Goal: Task Accomplishment & Management: Use online tool/utility

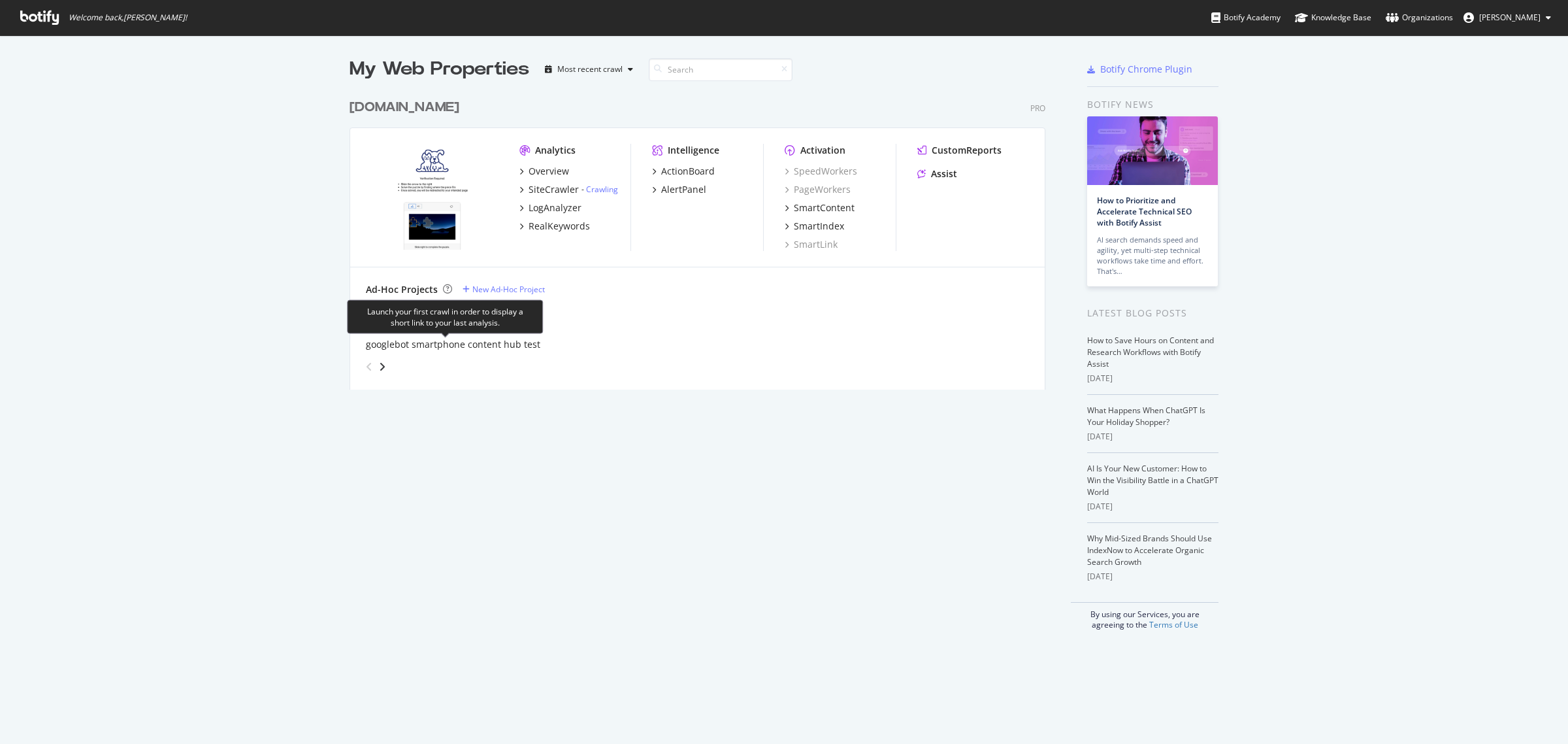
scroll to position [732, 1543]
click at [440, 200] on img "grid" at bounding box center [432, 196] width 132 height 106
click at [550, 171] on div "Overview" at bounding box center [548, 171] width 40 height 13
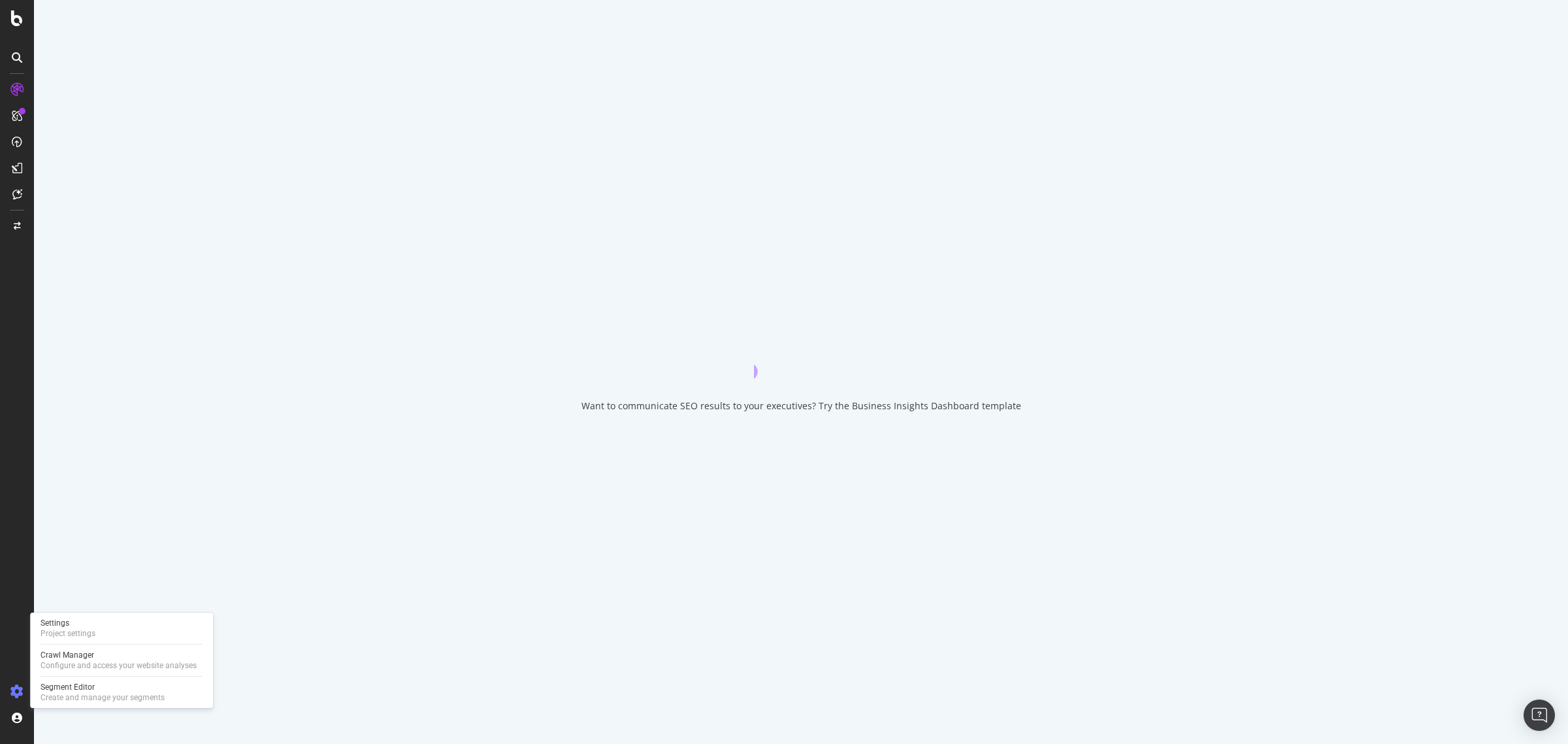
click at [18, 694] on icon at bounding box center [16, 691] width 13 height 13
click at [16, 691] on icon at bounding box center [16, 691] width 13 height 13
click at [76, 693] on div "Create and manage your segments" at bounding box center [102, 698] width 124 height 10
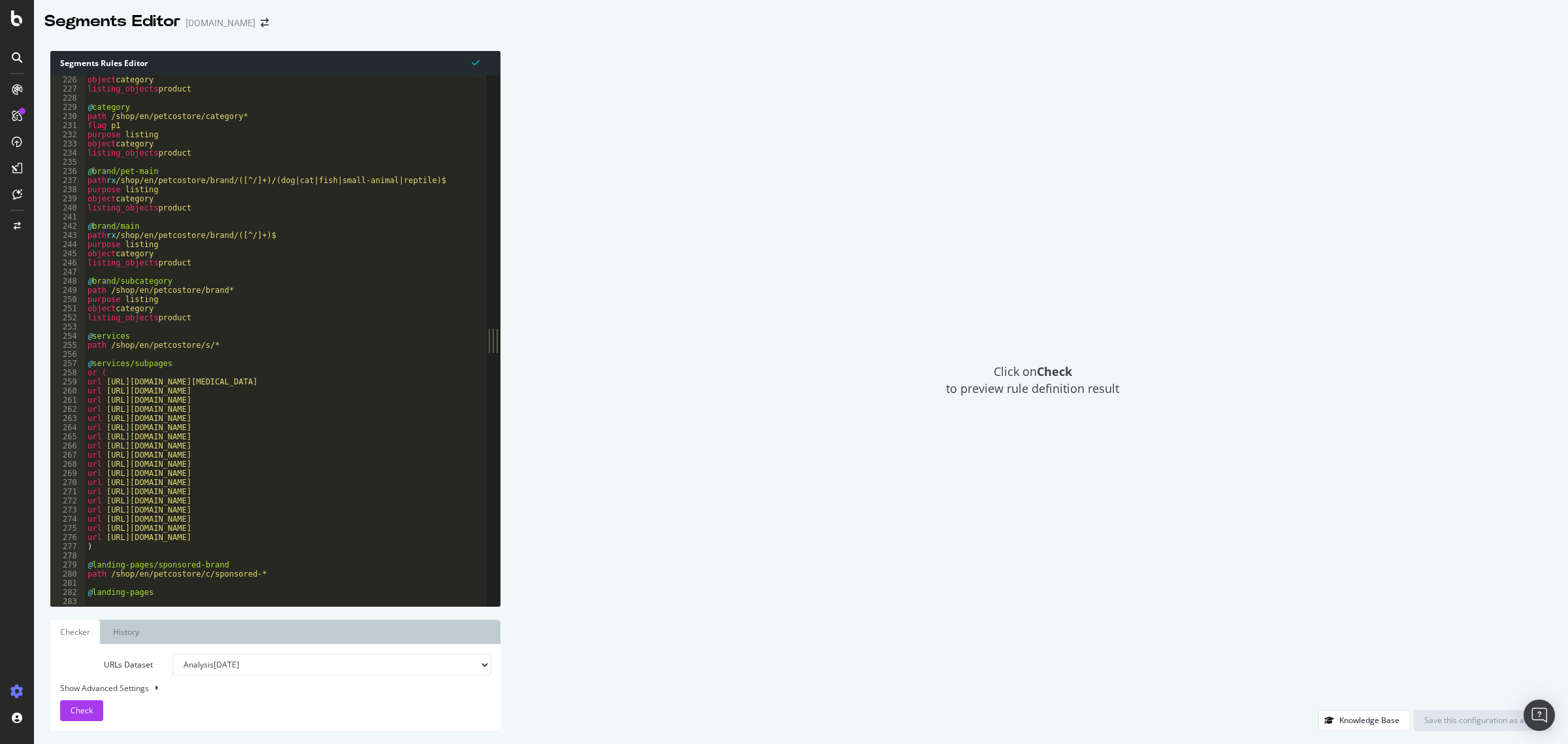
scroll to position [266, 0]
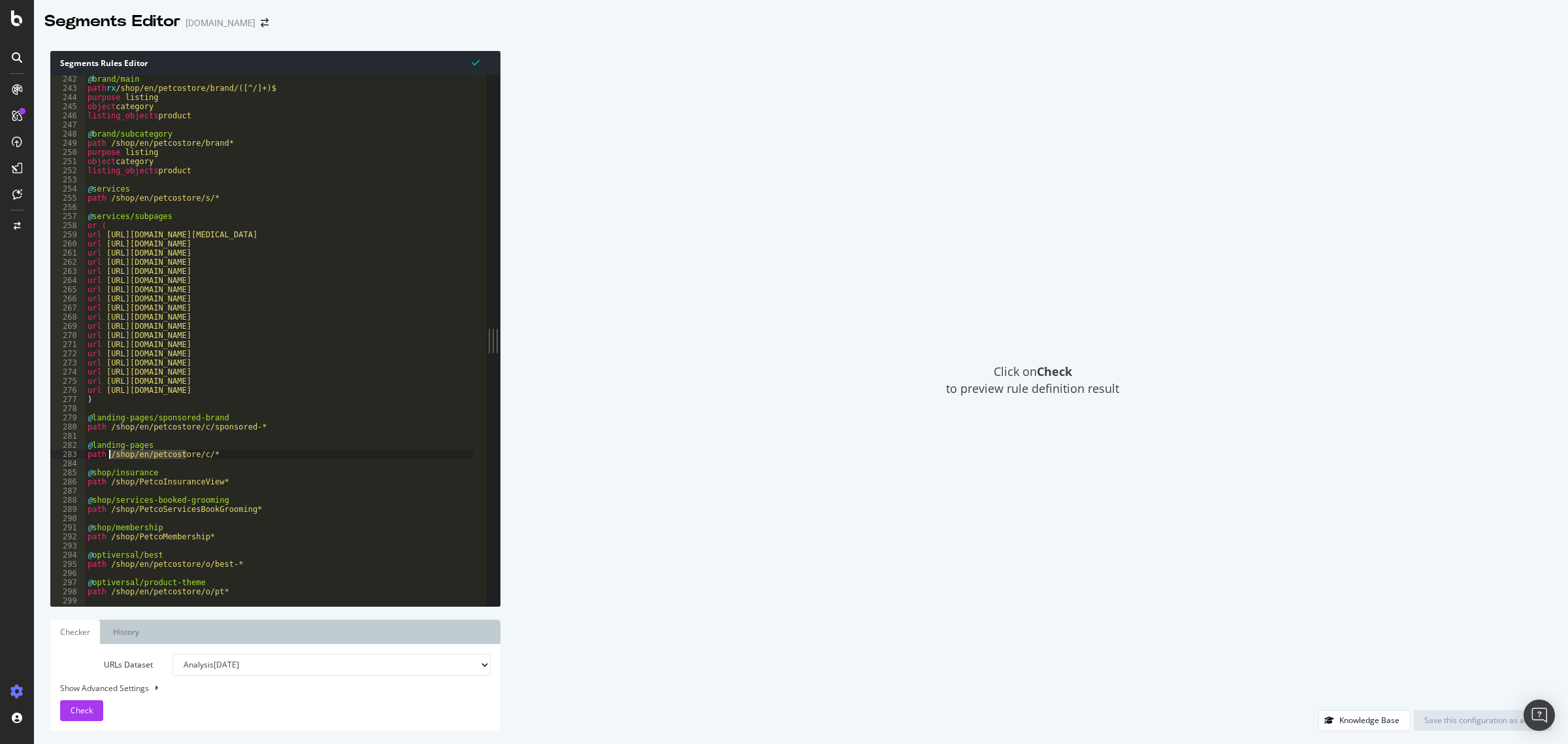
drag, startPoint x: 188, startPoint y: 456, endPoint x: 111, endPoint y: 453, distance: 77.1
click at [111, 453] on div "@ brand/main path rx /shop/en/petcostore/brand/([^/]+)$ purpose listing object …" at bounding box center [568, 344] width 966 height 537
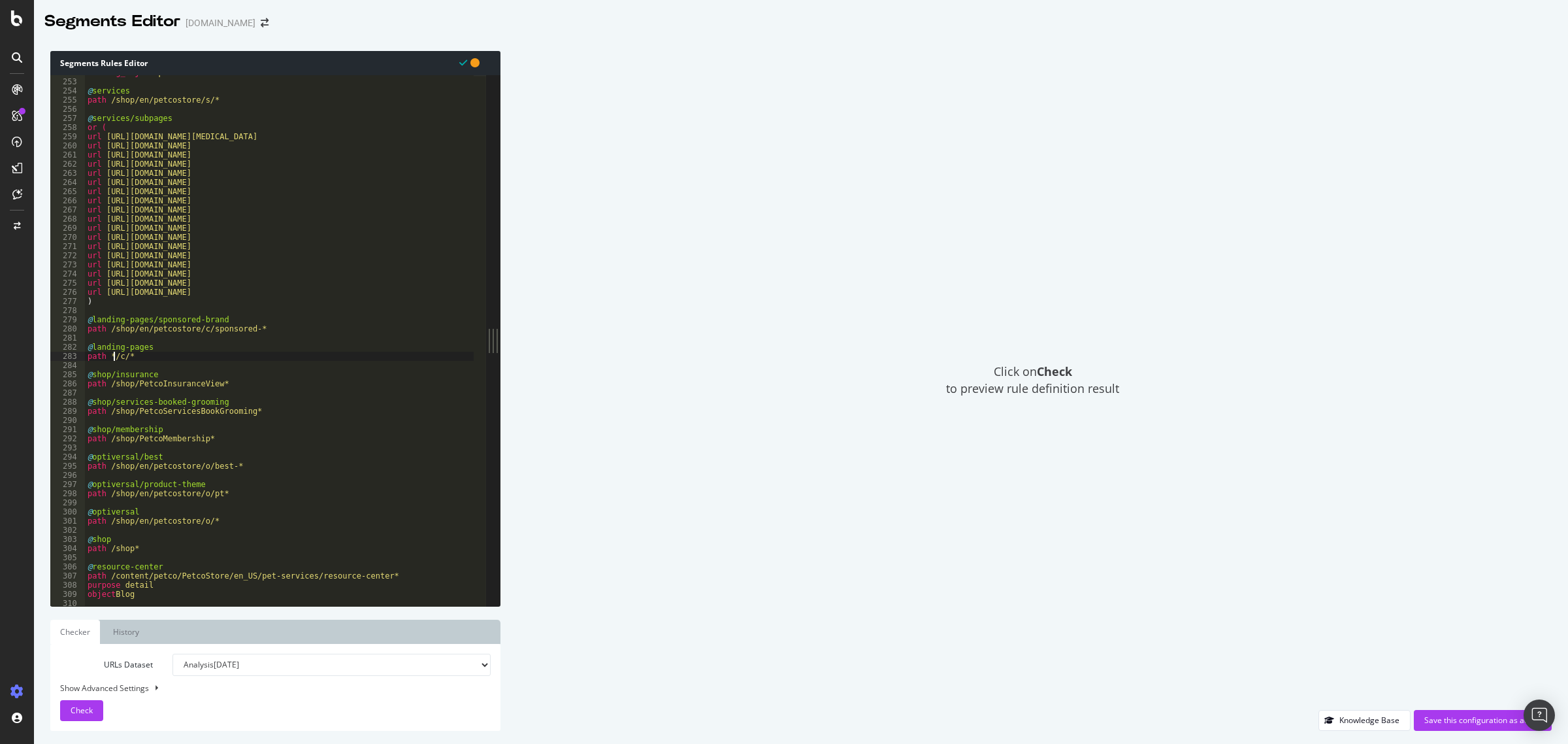
scroll to position [284, 0]
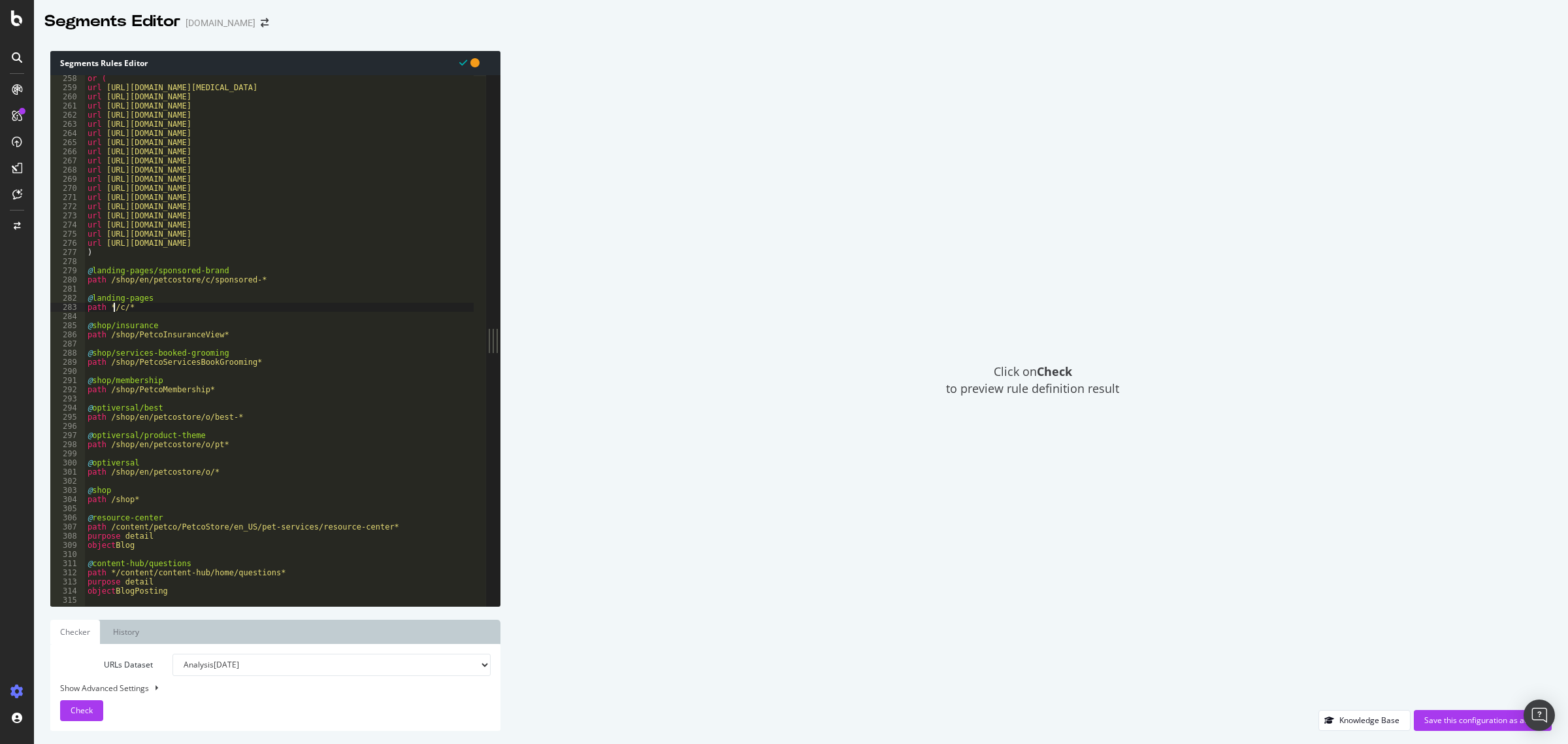
click at [73, 637] on link "Checker" at bounding box center [75, 632] width 49 height 24
click at [77, 709] on span "Check" at bounding box center [82, 710] width 22 height 11
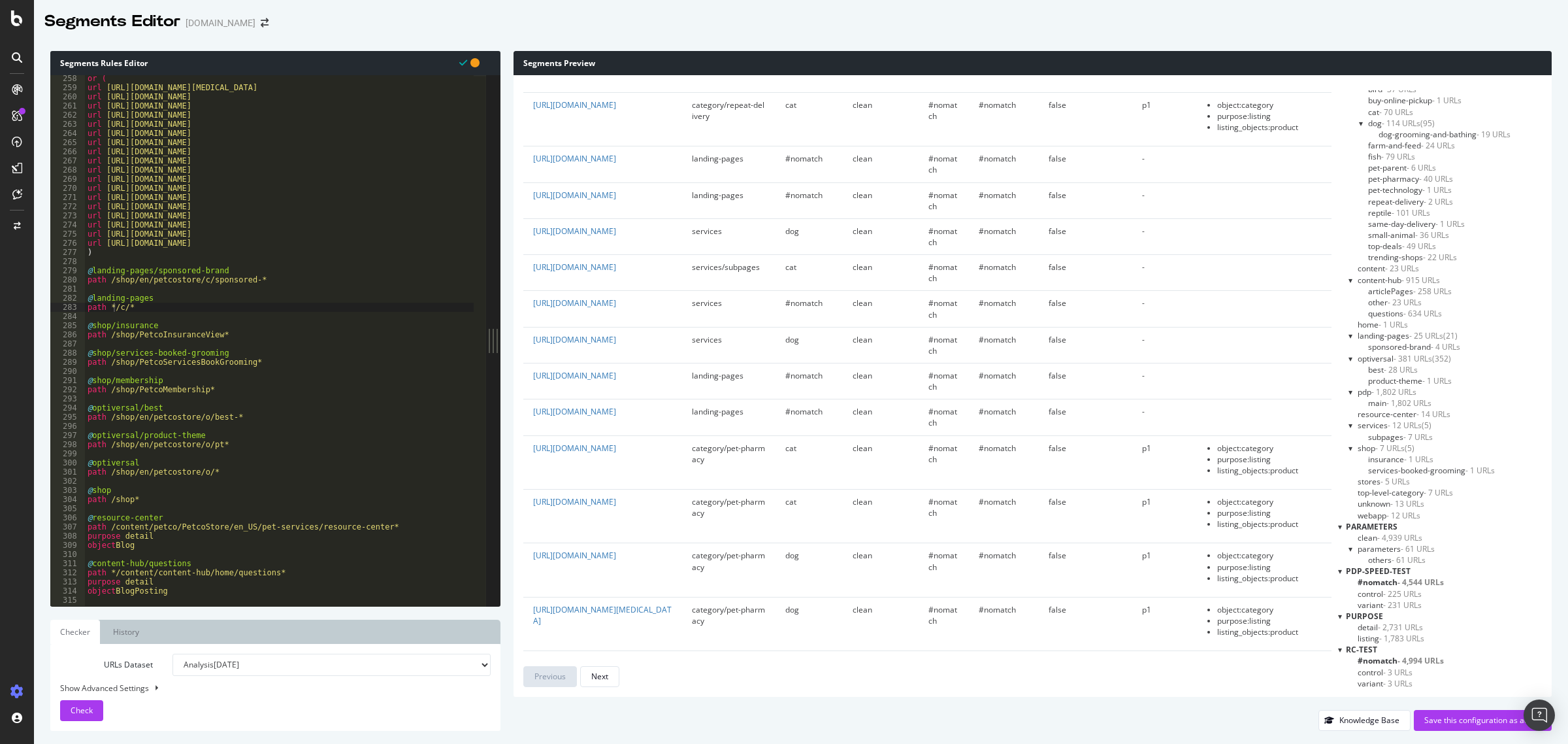
scroll to position [2124, 0]
drag, startPoint x: 190, startPoint y: 280, endPoint x: 111, endPoint y: 282, distance: 79.0
click at [111, 282] on div "or ( url [URL][DOMAIN_NAME][MEDICAL_DATA] url [URL][DOMAIN_NAME] url [URL][DOMA…" at bounding box center [568, 343] width 966 height 537
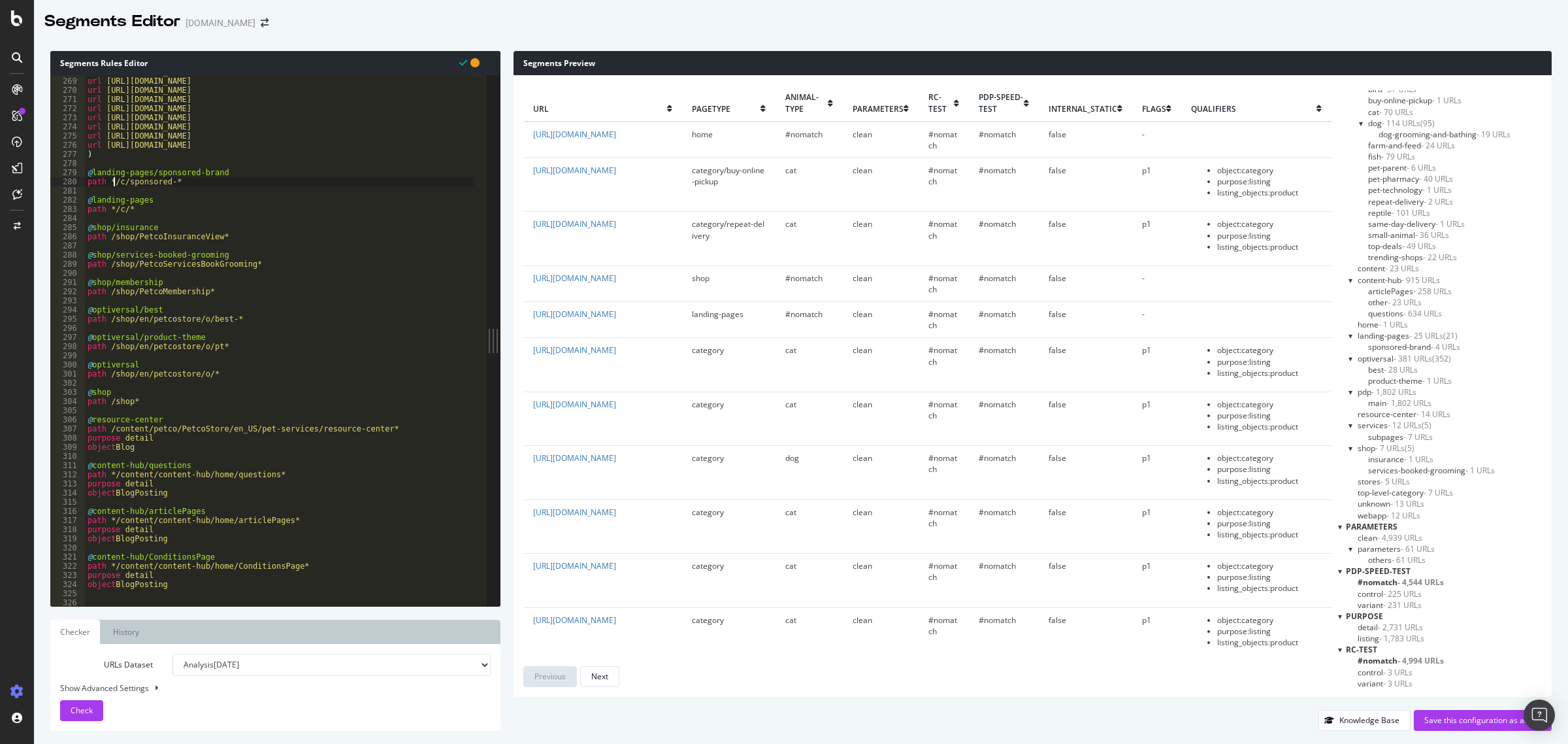
scroll to position [284, 0]
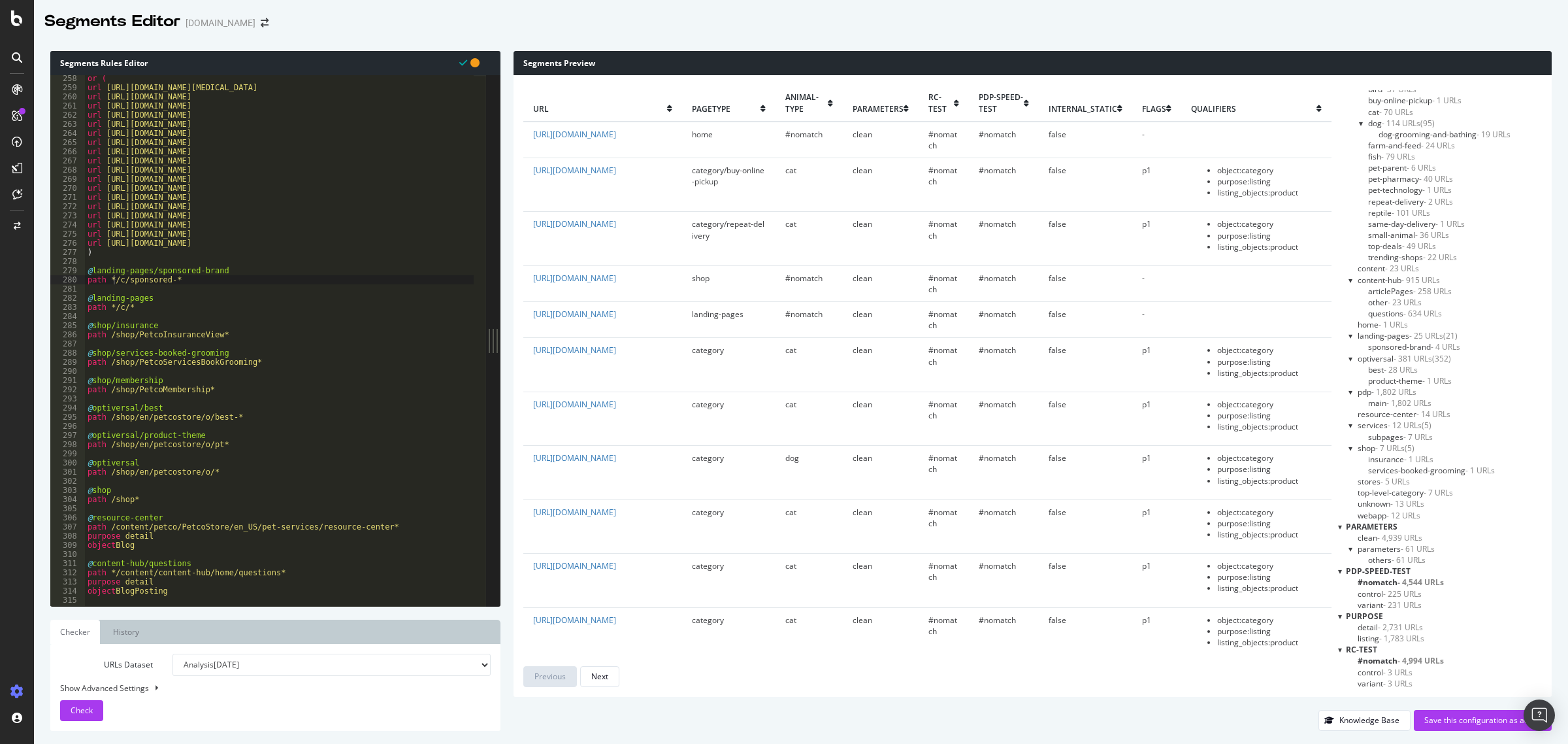
click at [239, 671] on select "Analysis [DATE] Analysis [DATE] Analysis [DATE] Analysis [DATE] Analysis [DATE]…" at bounding box center [331, 665] width 318 height 22
click at [144, 668] on label "URLs Dataset" at bounding box center [106, 665] width 112 height 22
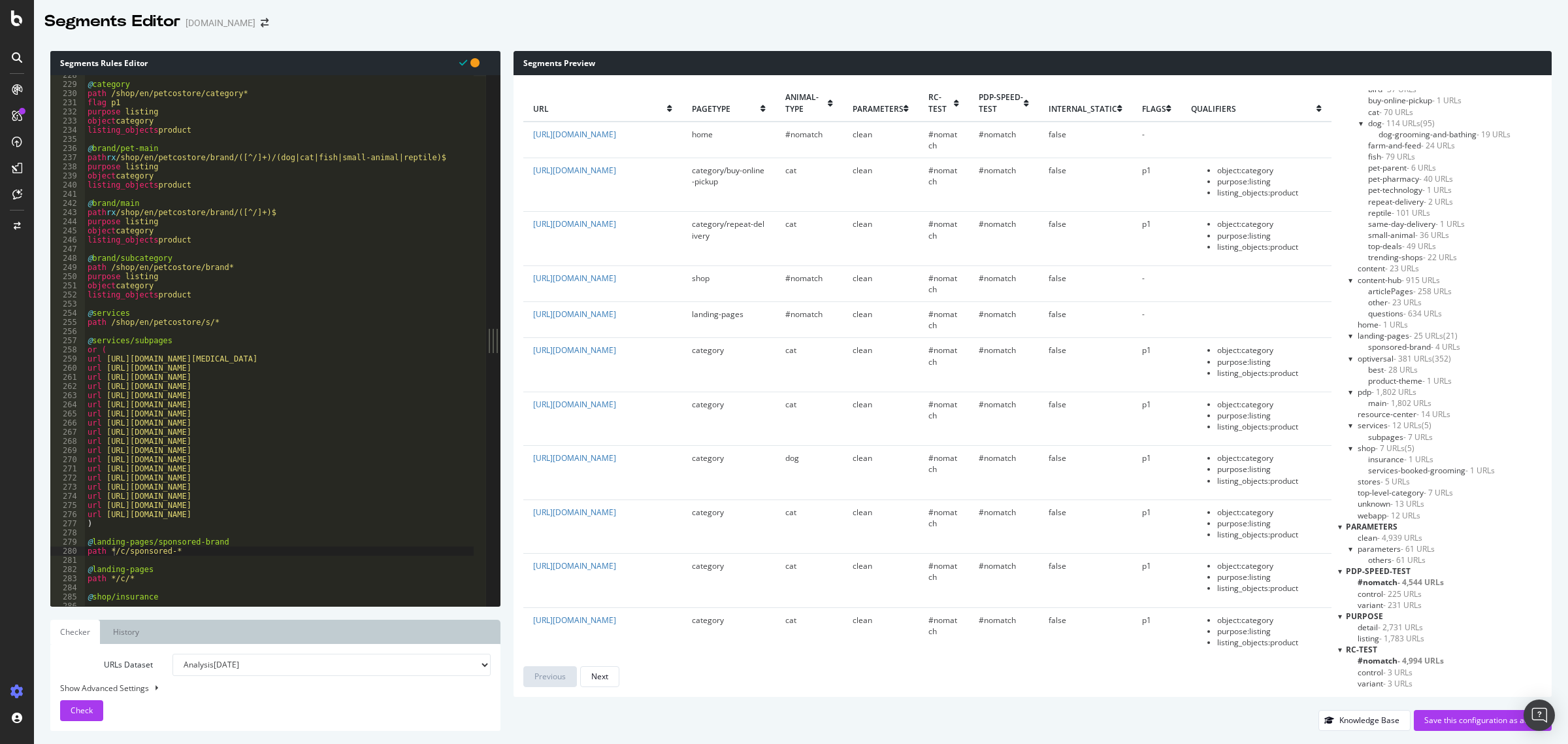
scroll to position [263, 0]
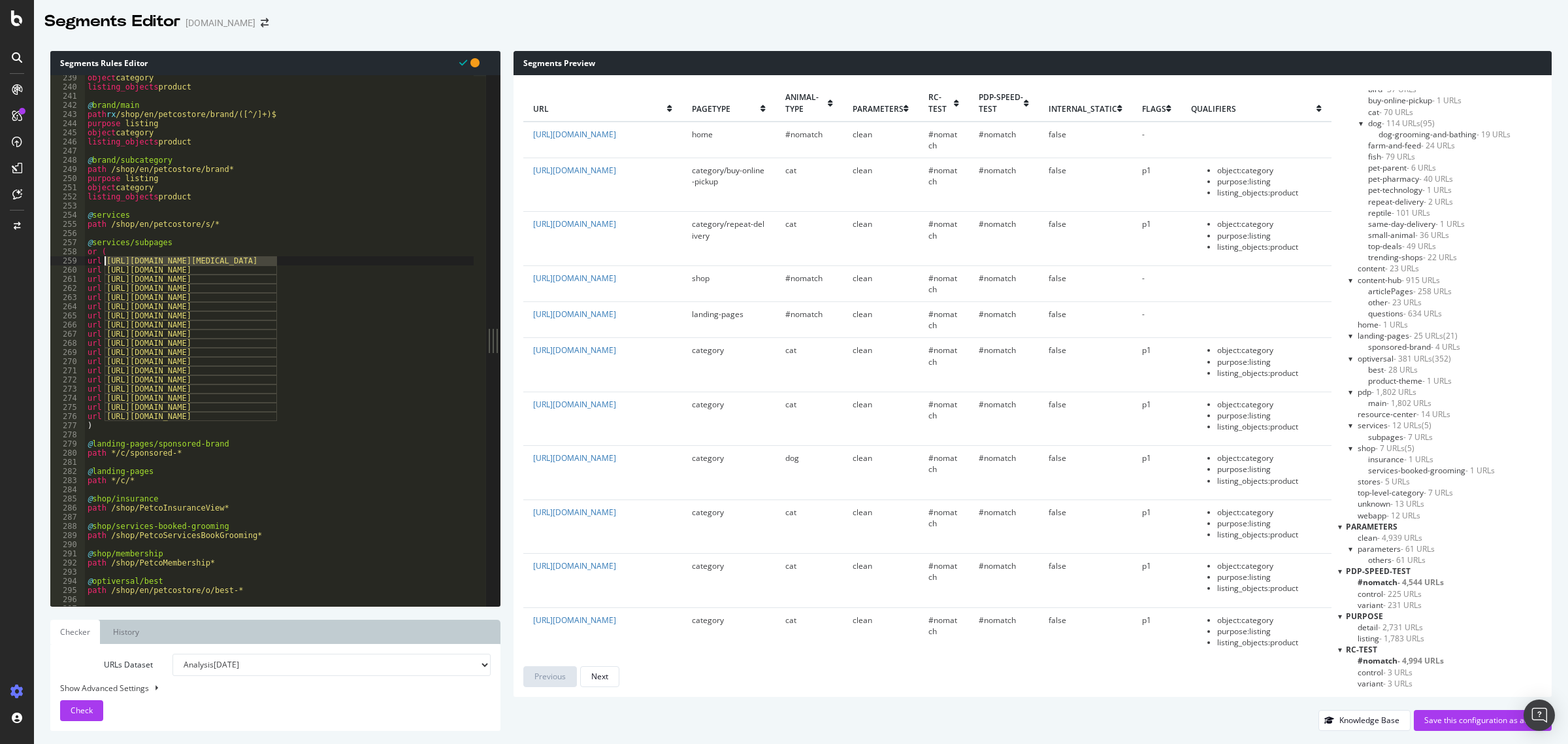
drag, startPoint x: 275, startPoint y: 258, endPoint x: 105, endPoint y: 260, distance: 170.0
click at [105, 260] on div "object category listing_objects product @ brand/main path rx /shop/en/petcostor…" at bounding box center [568, 342] width 966 height 537
click at [108, 261] on div "object category listing_objects product @ brand/main path rx /shop/en/petcostor…" at bounding box center [568, 342] width 966 height 537
drag, startPoint x: 105, startPoint y: 269, endPoint x: 275, endPoint y: 269, distance: 170.0
click at [275, 269] on div "object category listing_objects product @ brand/main path rx /shop/en/petcostor…" at bounding box center [568, 342] width 966 height 537
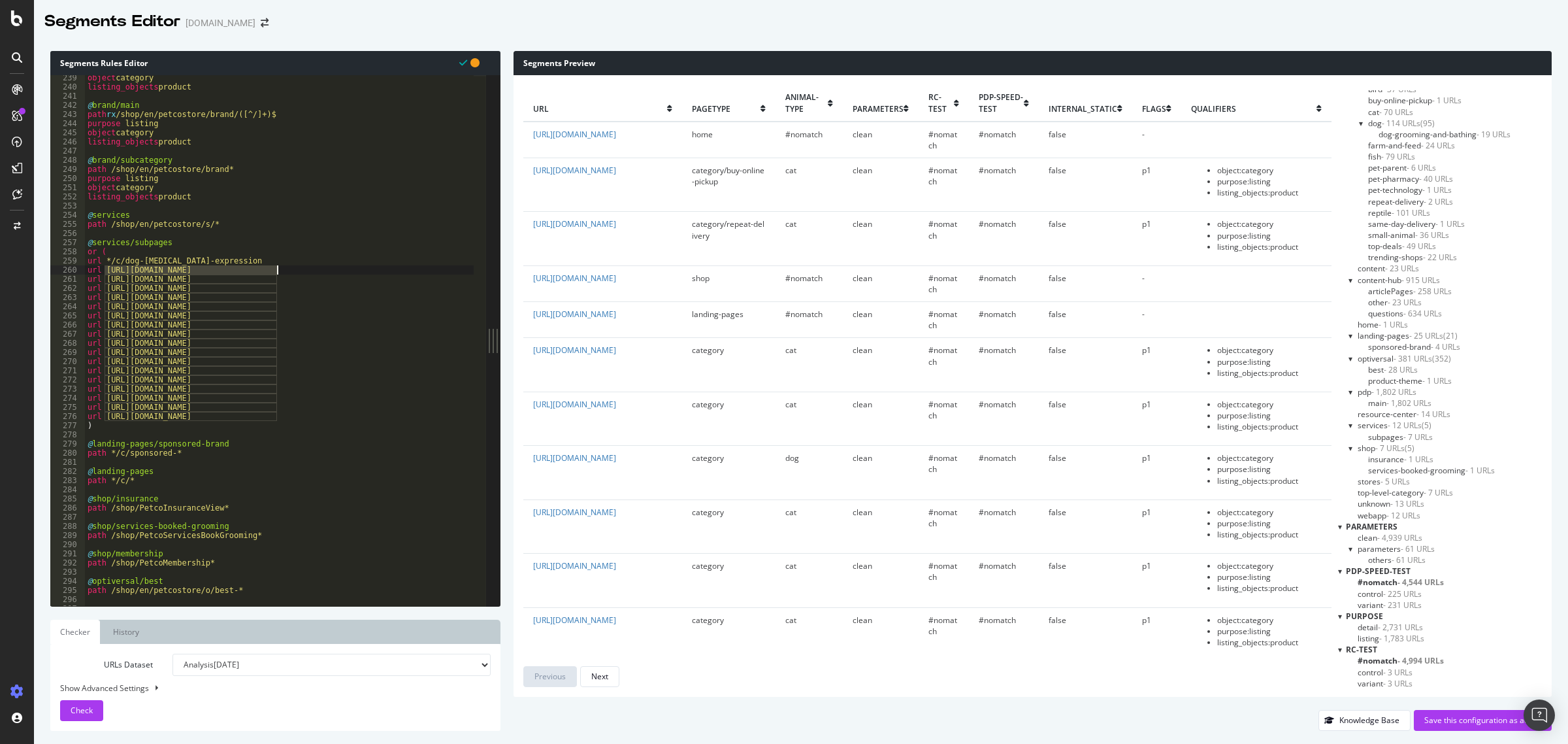
paste textarea "*"
drag, startPoint x: 105, startPoint y: 279, endPoint x: 275, endPoint y: 278, distance: 170.0
click at [275, 278] on div "object category listing_objects product @ brand/main path rx /shop/en/petcostor…" at bounding box center [568, 342] width 966 height 537
paste textarea "*"
drag, startPoint x: 105, startPoint y: 289, endPoint x: 278, endPoint y: 288, distance: 173.0
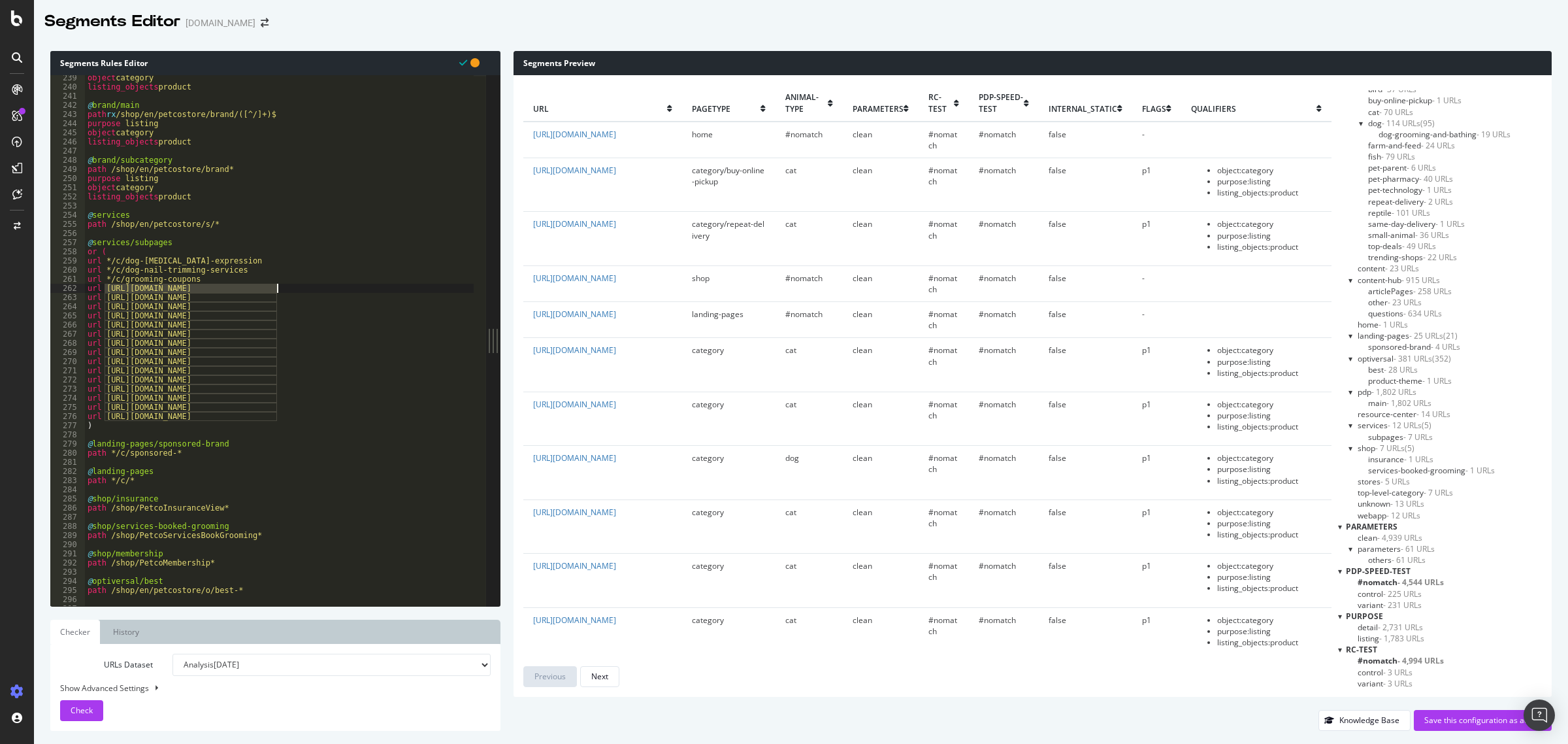
click at [278, 288] on div "object category listing_objects product @ brand/main path rx /shop/en/petcostor…" at bounding box center [568, 342] width 966 height 537
paste textarea "*"
drag, startPoint x: 105, startPoint y: 298, endPoint x: 229, endPoint y: 297, distance: 124.0
click at [229, 297] on div "object category listing_objects product @ brand/main path rx /shop/en/petcostor…" at bounding box center [568, 342] width 966 height 537
type textarea "url [URL][DOMAIN_NAME]"
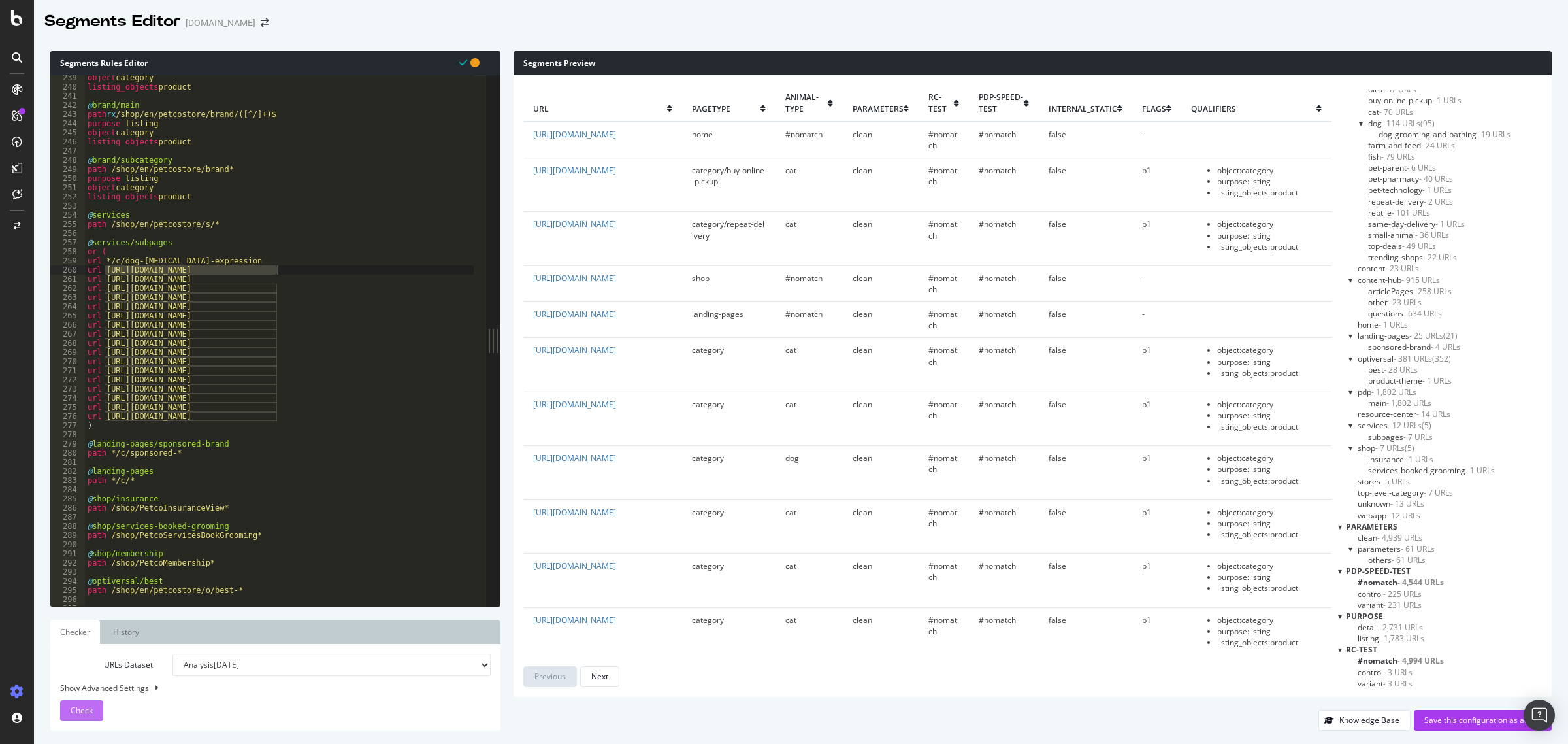
click at [86, 711] on span "Check" at bounding box center [82, 710] width 22 height 11
click at [1401, 498] on span "subpages - 7 URLs" at bounding box center [1400, 501] width 64 height 11
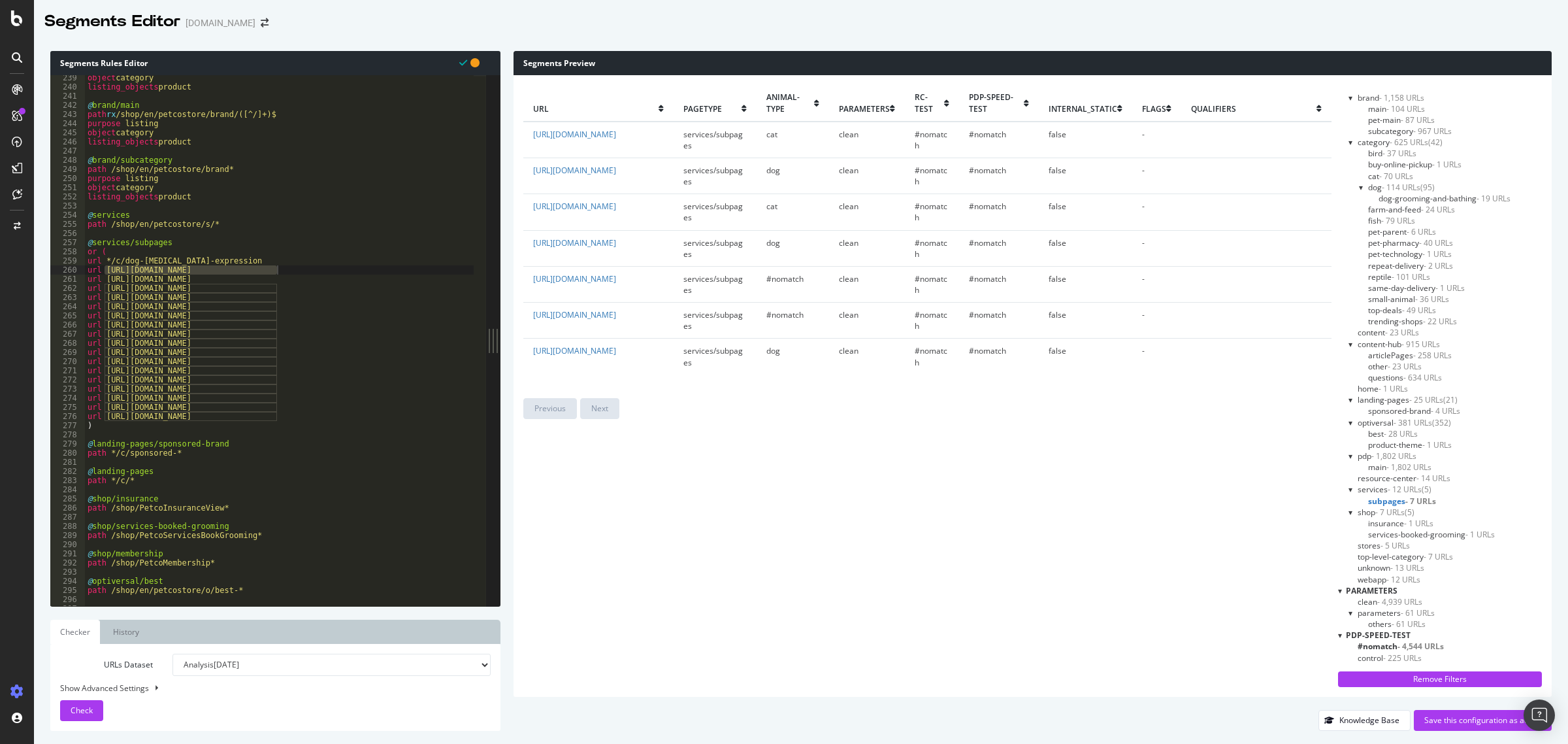
click at [294, 671] on select "Analysis [DATE] Analysis [DATE] Analysis [DATE] Analysis [DATE] Analysis [DATE]…" at bounding box center [331, 665] width 318 height 22
click at [173, 653] on select "Analysis [DATE] Analysis [DATE] Analysis [DATE] Analysis [DATE] Analysis [DATE]…" at bounding box center [331, 665] width 318 height 22
